Goal: Understand process/instructions

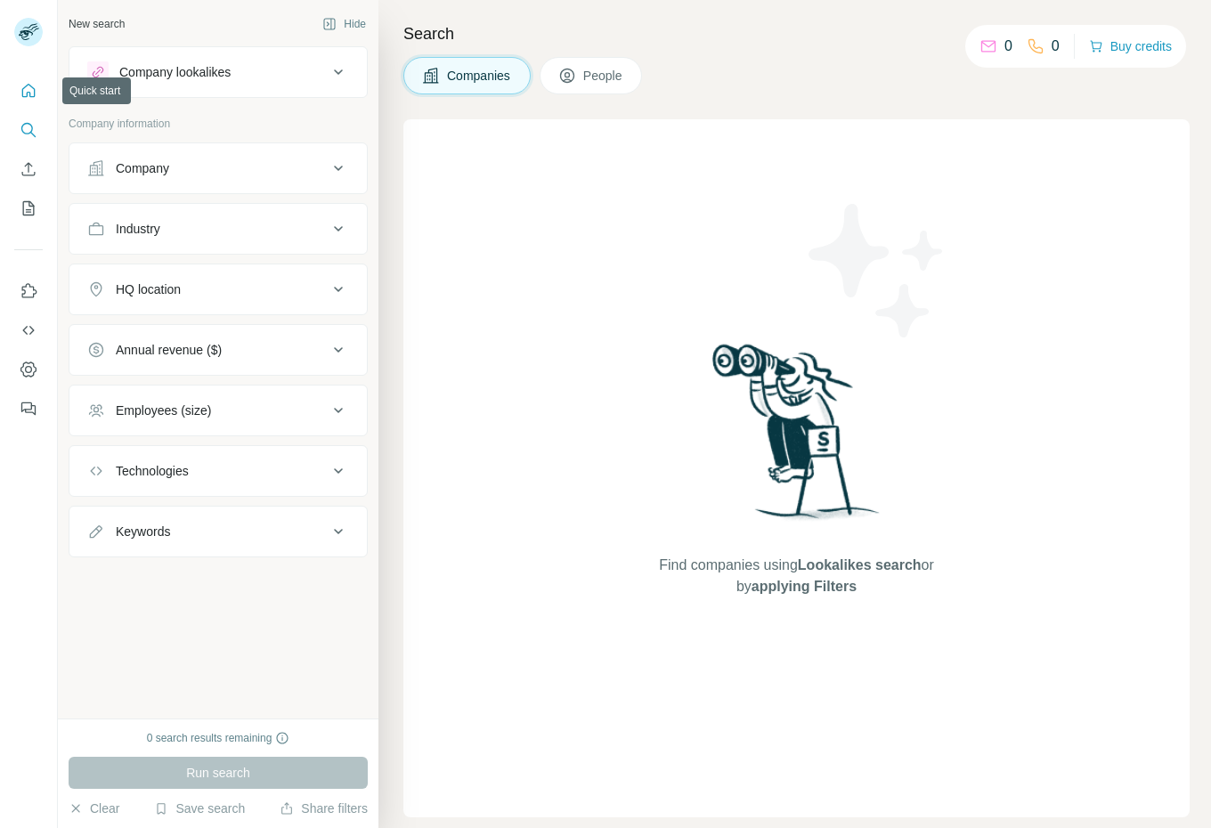
click at [28, 98] on icon "Quick start" at bounding box center [29, 91] width 18 height 18
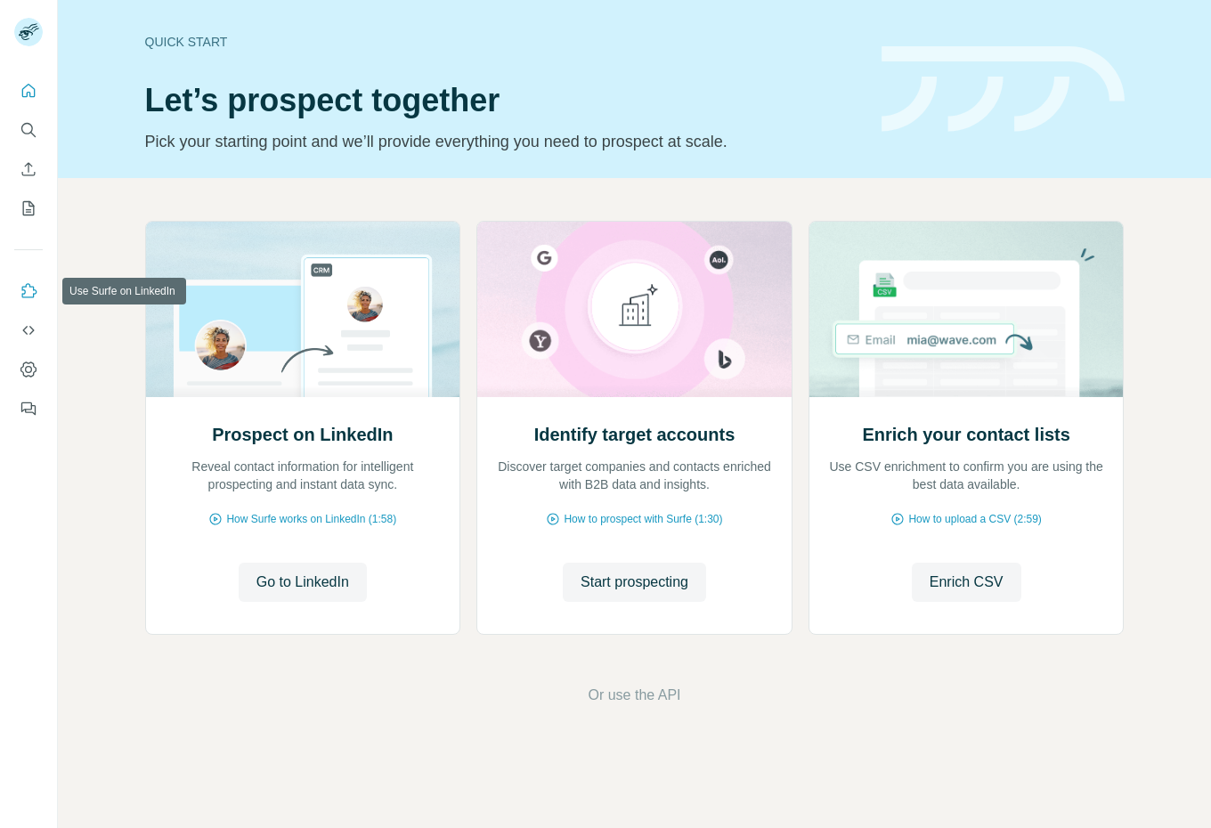
click at [33, 292] on icon "Use Surfe on LinkedIn" at bounding box center [29, 291] width 18 height 18
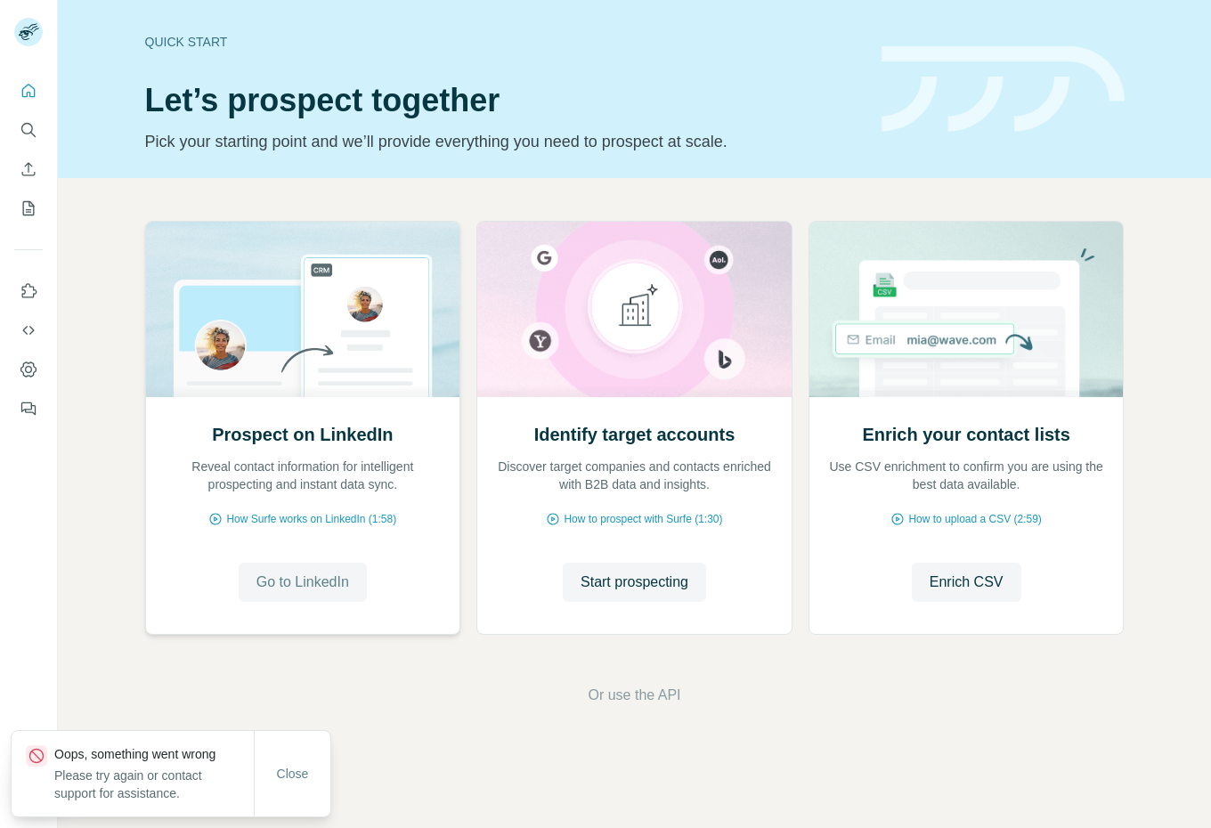
click at [294, 578] on span "Go to LinkedIn" at bounding box center [302, 582] width 93 height 21
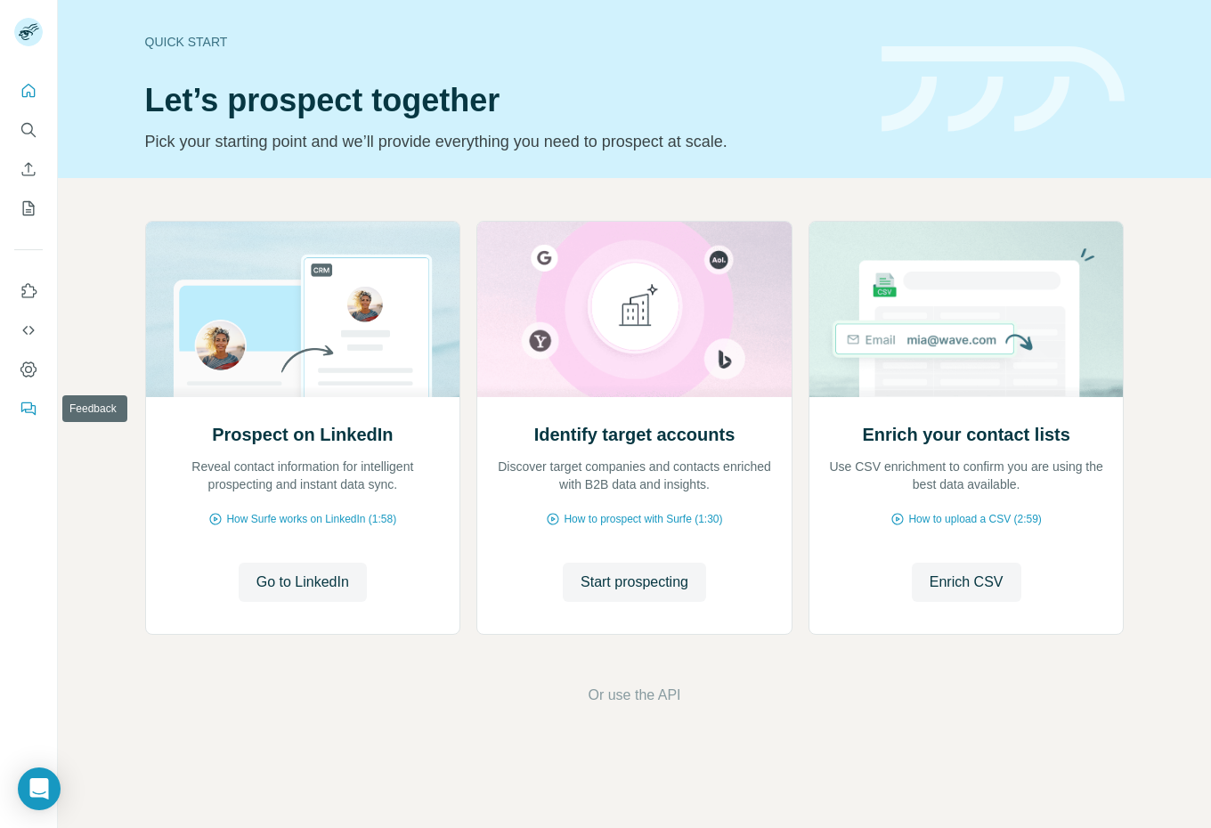
click at [24, 408] on icon "Feedback" at bounding box center [29, 409] width 18 height 18
click at [28, 290] on icon "Use Surfe on LinkedIn" at bounding box center [29, 291] width 18 height 18
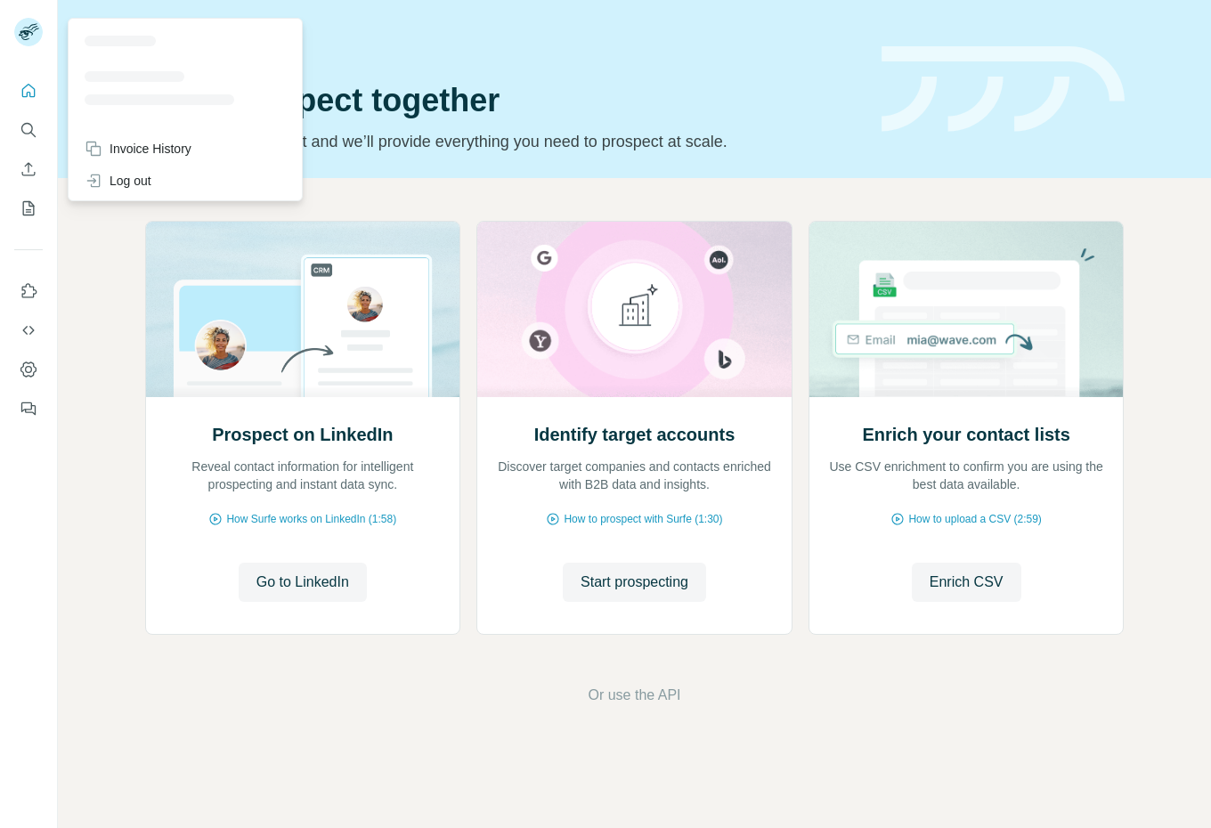
click at [29, 33] on rect at bounding box center [28, 32] width 28 height 28
click at [30, 370] on icon "Dashboard" at bounding box center [28, 369] width 7 height 7
